Goal: Information Seeking & Learning: Find contact information

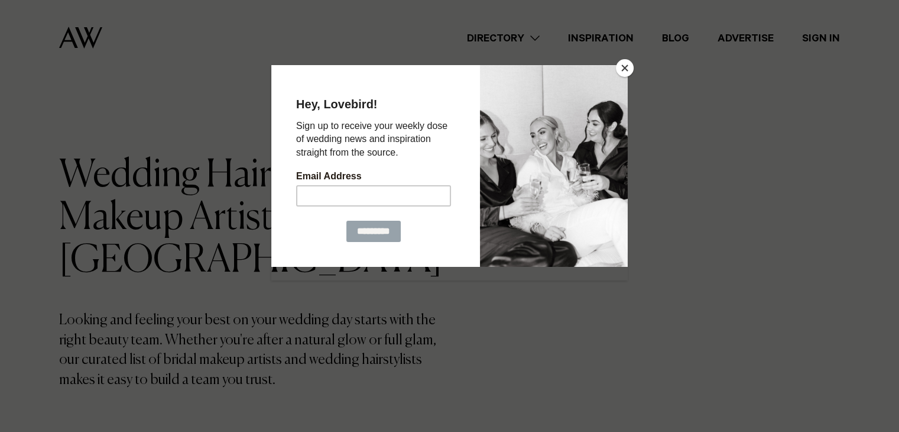
click at [624, 69] on button "Close" at bounding box center [625, 68] width 18 height 18
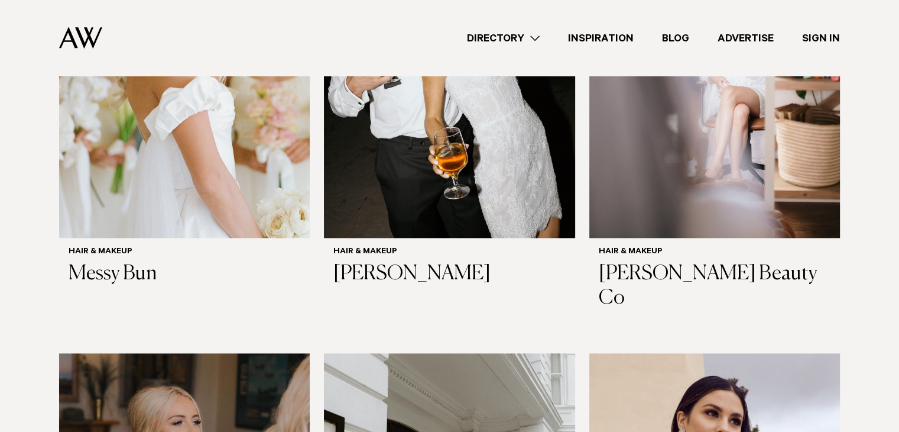
scroll to position [1426, 0]
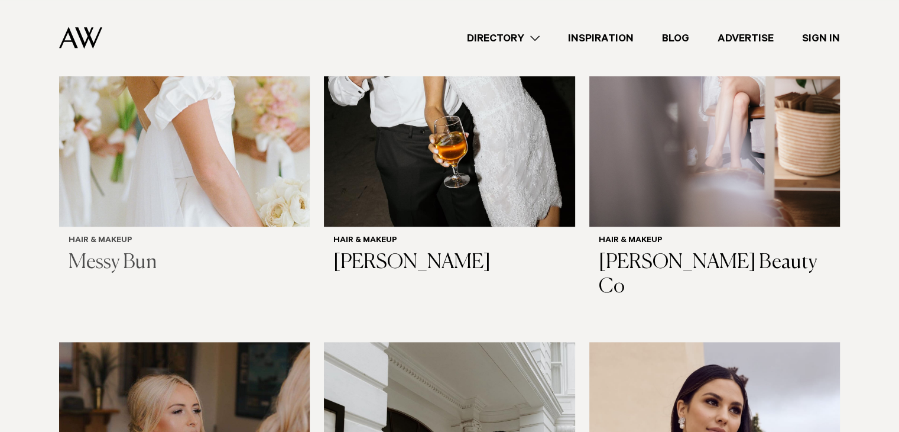
drag, startPoint x: 182, startPoint y: 258, endPoint x: 98, endPoint y: 261, distance: 84.6
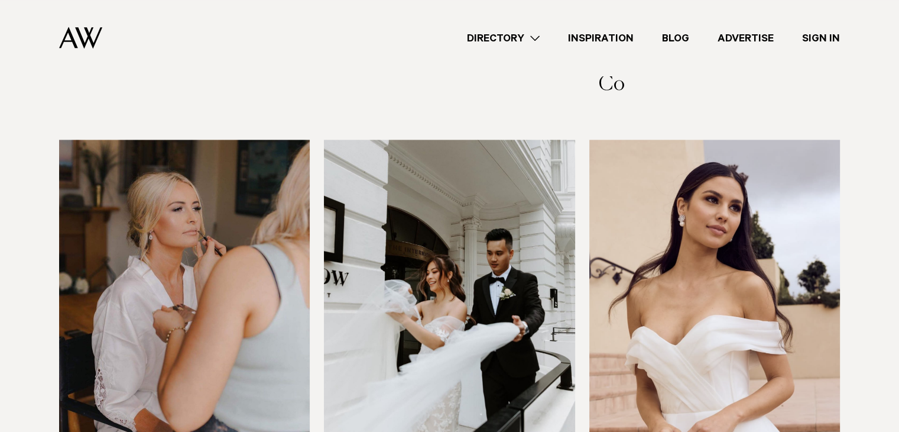
scroll to position [1722, 0]
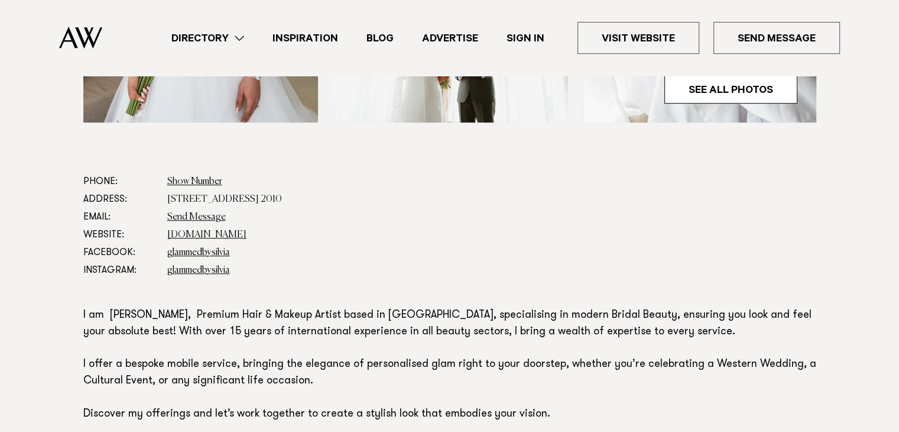
scroll to position [591, 0]
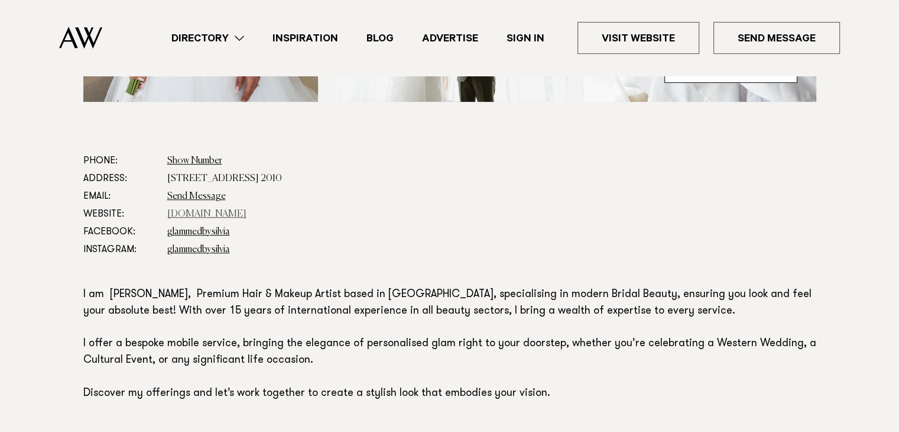
click at [196, 213] on link "silviapieva.co.nz" at bounding box center [206, 213] width 79 height 9
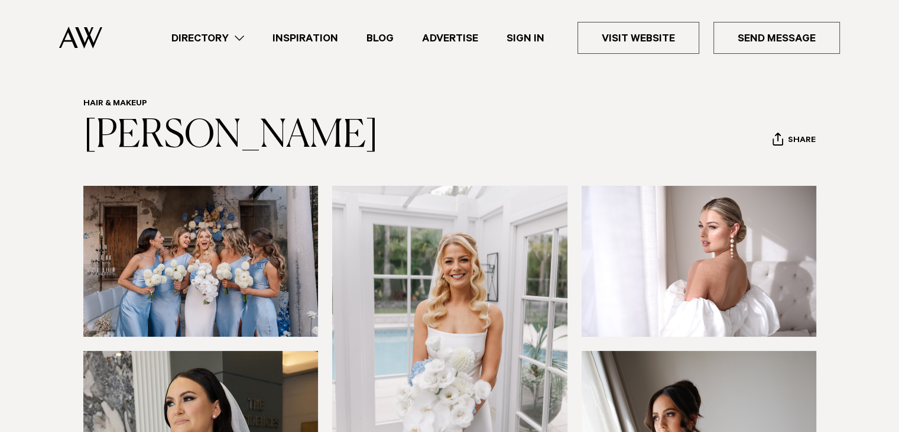
scroll to position [0, 0]
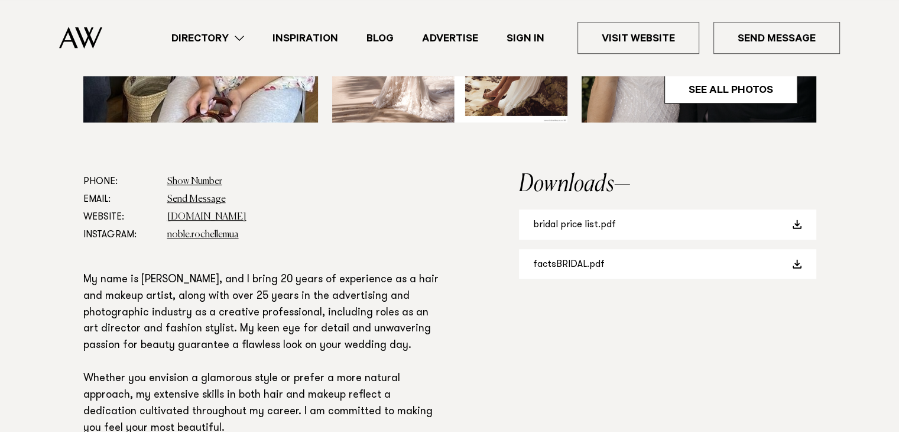
scroll to position [651, 0]
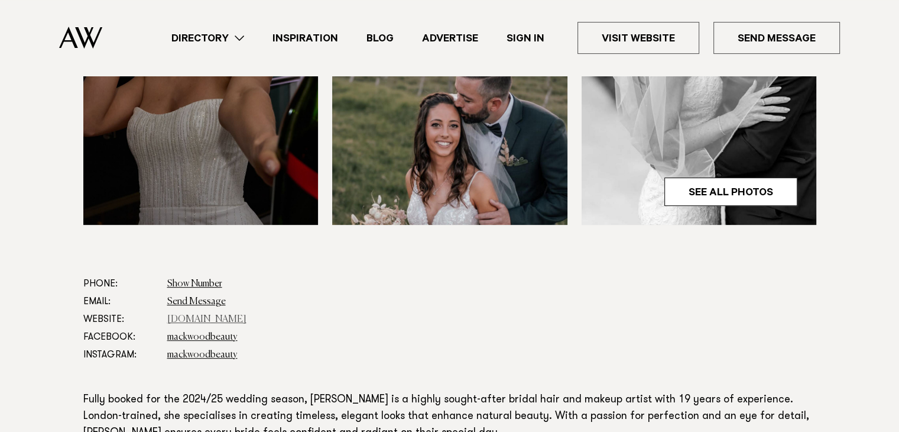
scroll to position [473, 0]
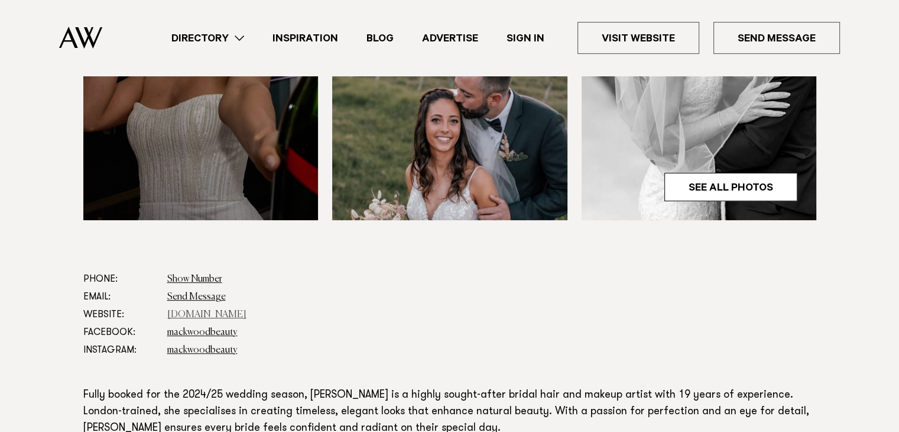
click at [198, 314] on link "[DOMAIN_NAME]" at bounding box center [206, 314] width 79 height 9
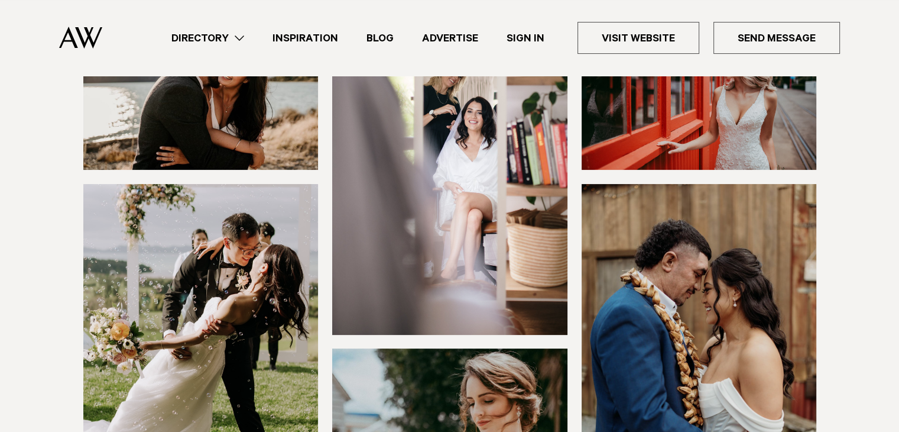
scroll to position [591, 0]
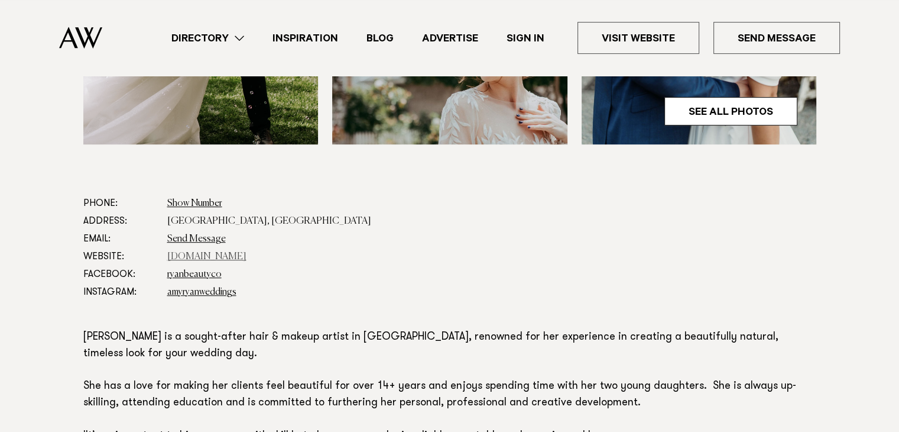
click at [232, 252] on link "www.amyryanweddings.com" at bounding box center [206, 256] width 79 height 9
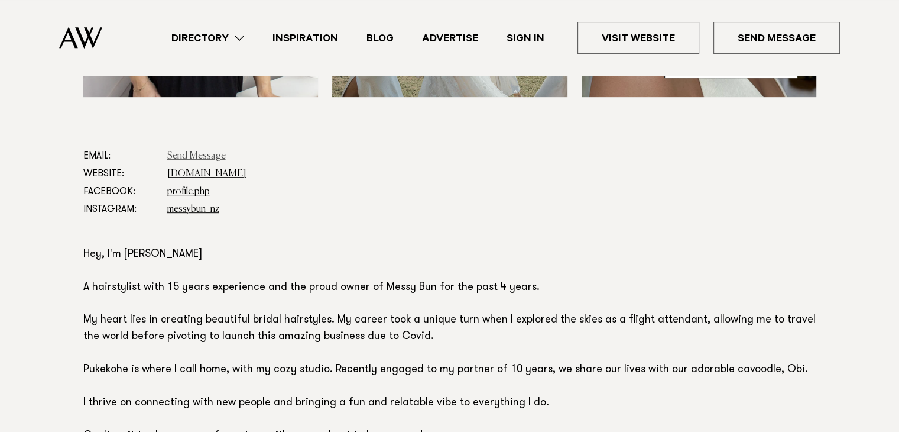
scroll to position [591, 0]
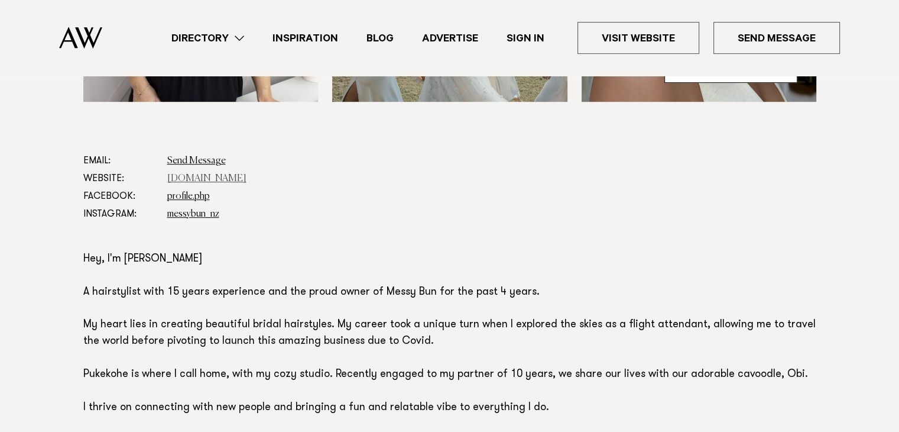
click at [211, 179] on link "[DOMAIN_NAME]" at bounding box center [206, 178] width 79 height 9
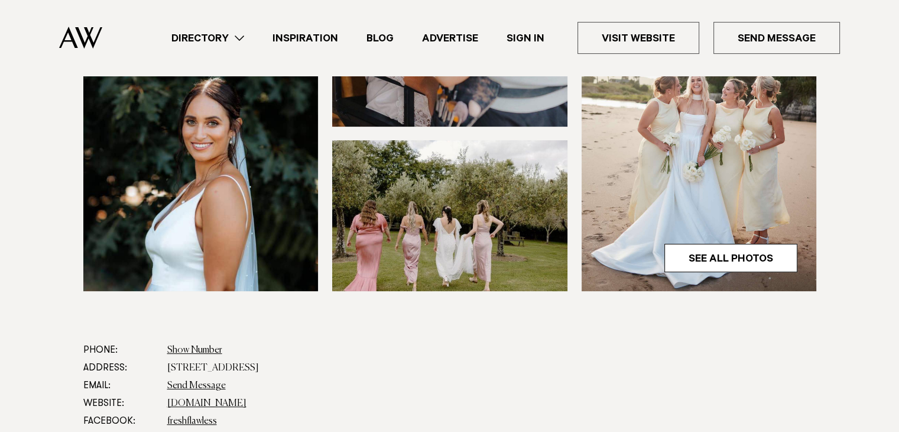
scroll to position [651, 0]
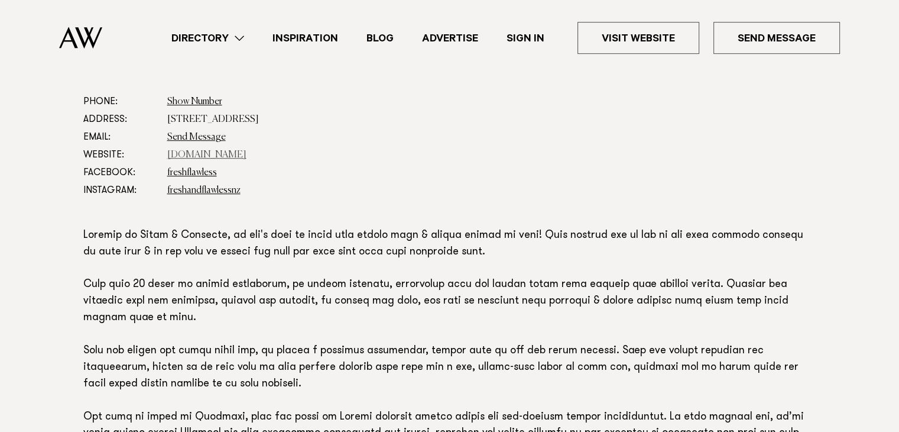
click at [209, 159] on link "freshandflawless.co.nz" at bounding box center [206, 154] width 79 height 9
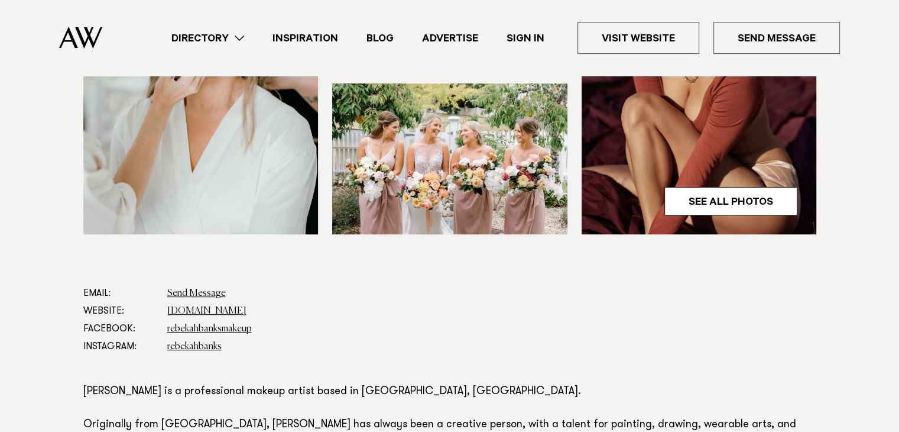
scroll to position [473, 0]
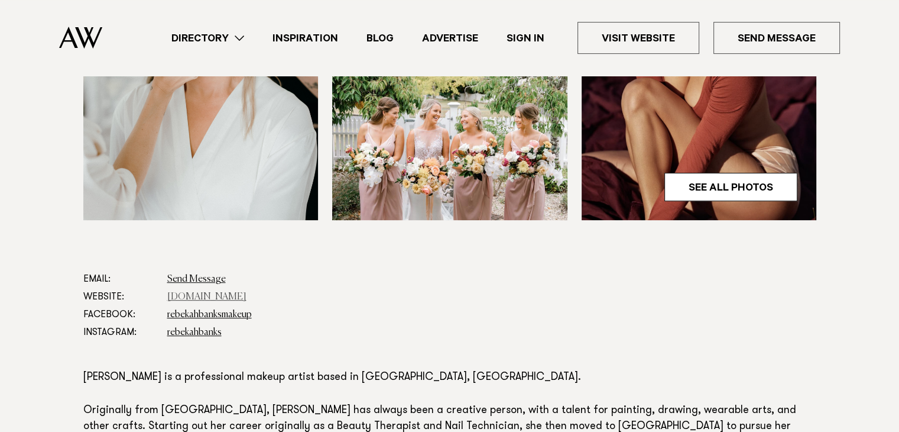
click at [215, 298] on link "[DOMAIN_NAME]" at bounding box center [206, 296] width 79 height 9
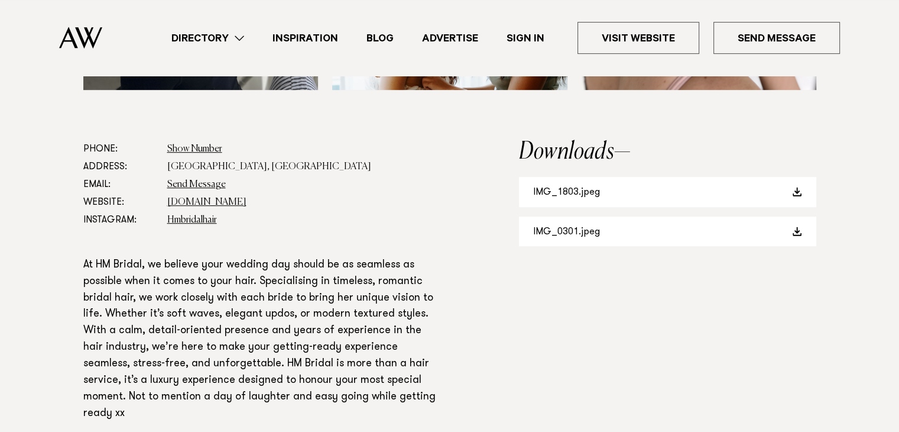
scroll to position [591, 0]
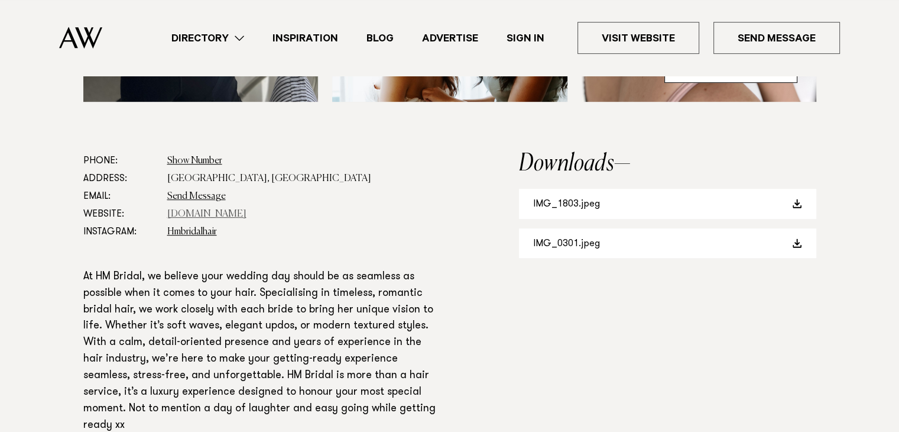
click at [199, 216] on link "[DOMAIN_NAME]" at bounding box center [206, 213] width 79 height 9
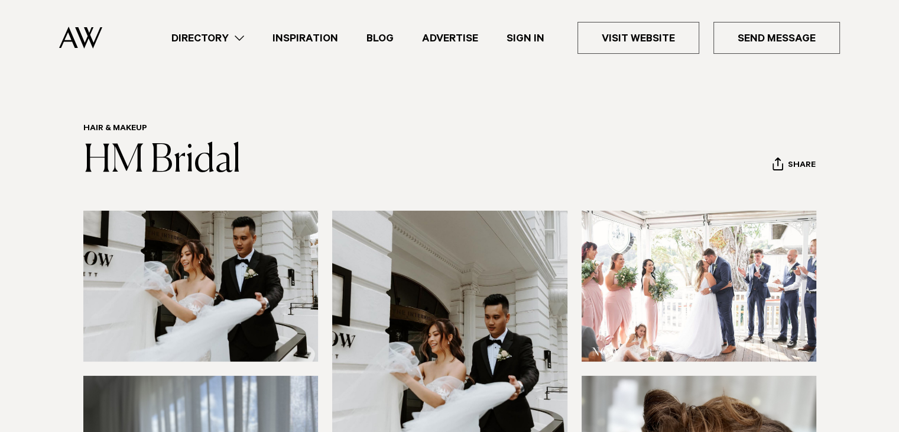
scroll to position [0, 0]
